Goal: Transaction & Acquisition: Purchase product/service

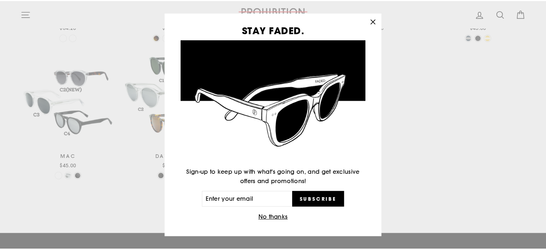
scroll to position [5, 0]
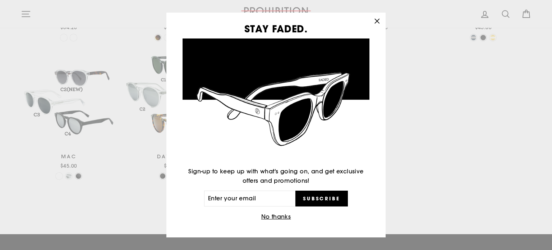
click at [276, 218] on button "No thanks" at bounding box center [276, 217] width 34 height 10
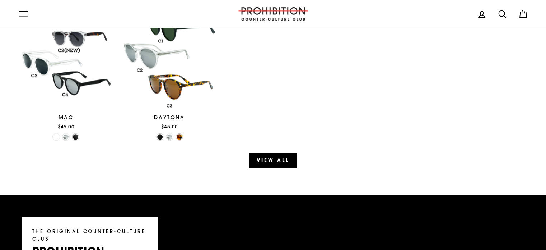
scroll to position [542, 0]
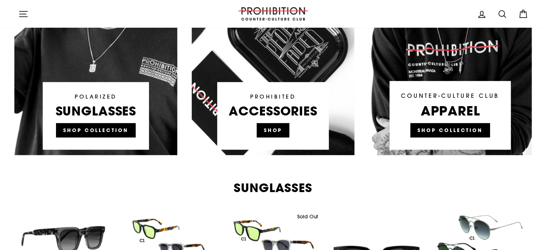
click at [506, 13] on icon at bounding box center [503, 14] width 10 height 10
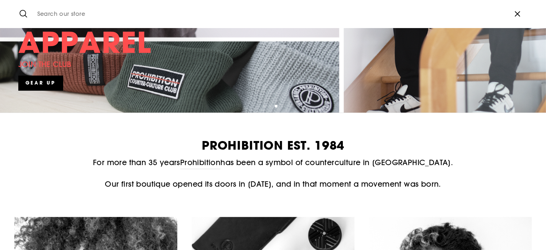
scroll to position [0, 0]
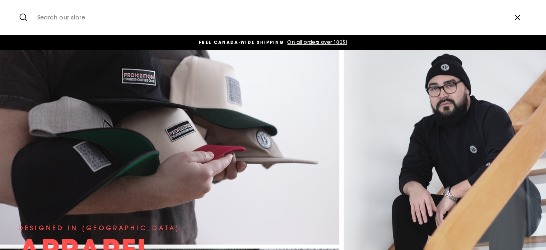
click at [516, 18] on icon "button" at bounding box center [517, 17] width 5 height 5
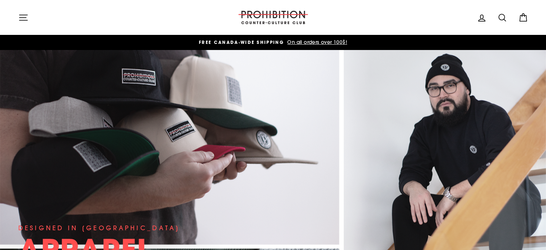
click at [501, 17] on icon at bounding box center [503, 18] width 10 height 10
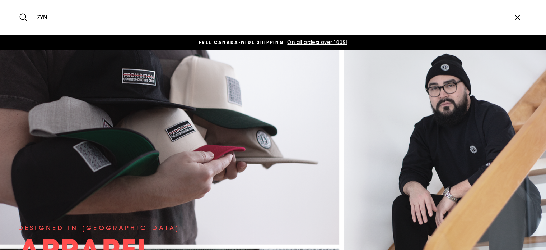
type input "ZYN"
click at [18, 5] on button "Search" at bounding box center [25, 17] width 15 height 24
